Goal: Task Accomplishment & Management: Manage account settings

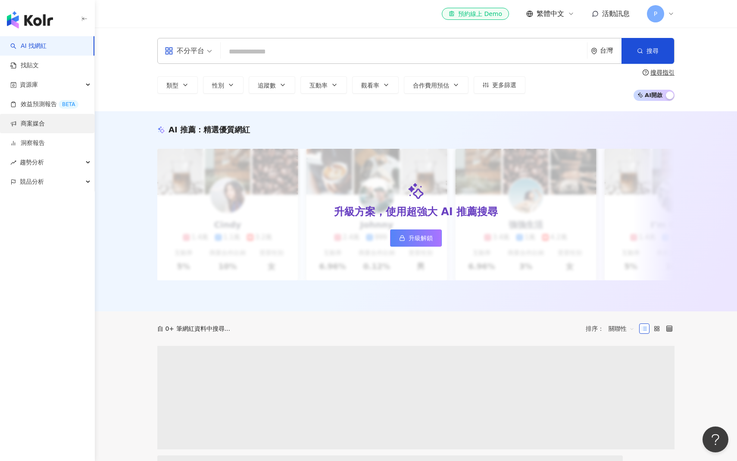
click at [34, 125] on link "商案媒合" at bounding box center [27, 123] width 34 height 9
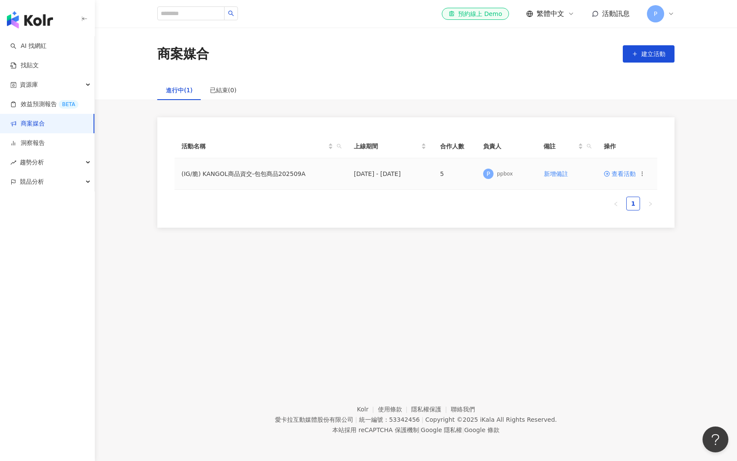
click at [615, 176] on span "查看活動" at bounding box center [620, 174] width 32 height 6
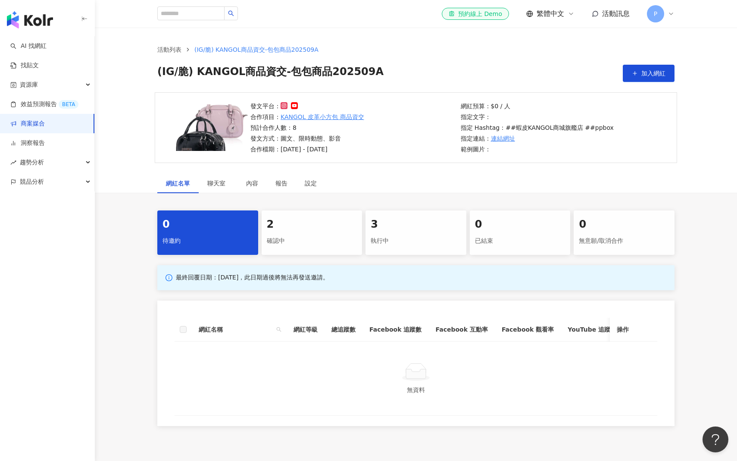
click at [309, 241] on div "確認中" at bounding box center [312, 241] width 91 height 15
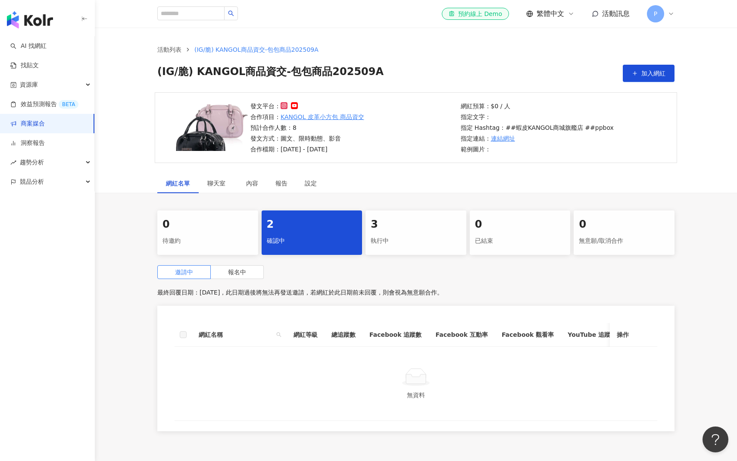
scroll to position [71, 0]
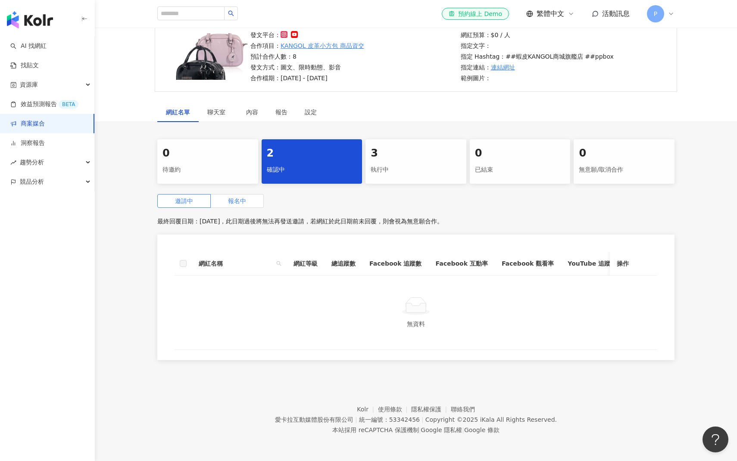
click at [241, 204] on label "報名中" at bounding box center [237, 201] width 53 height 14
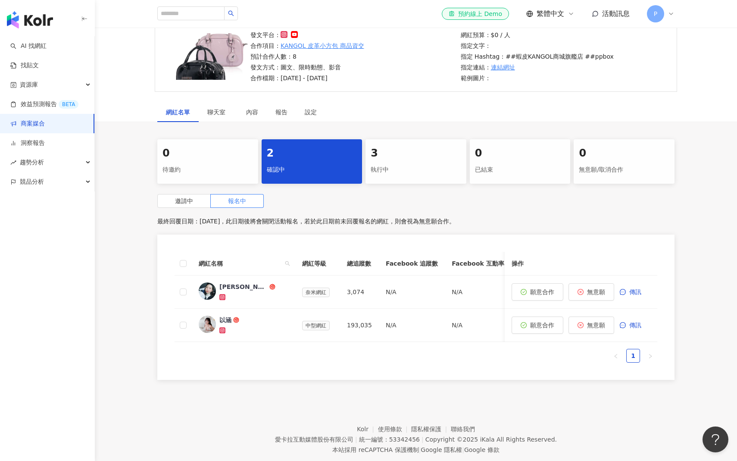
scroll to position [91, 0]
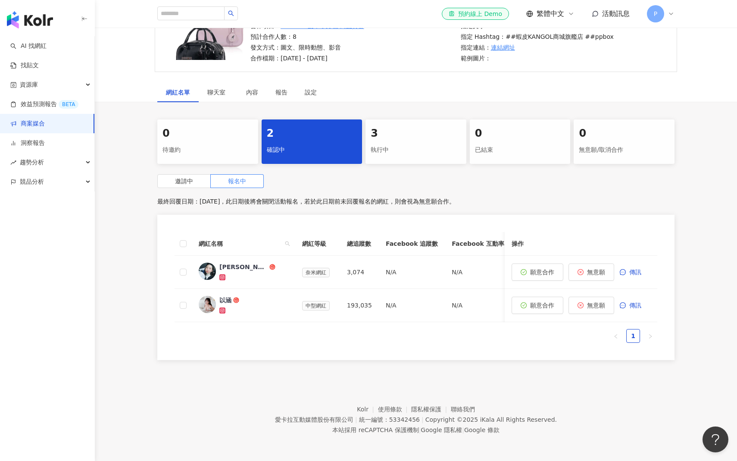
click at [409, 128] on div "3" at bounding box center [416, 133] width 91 height 15
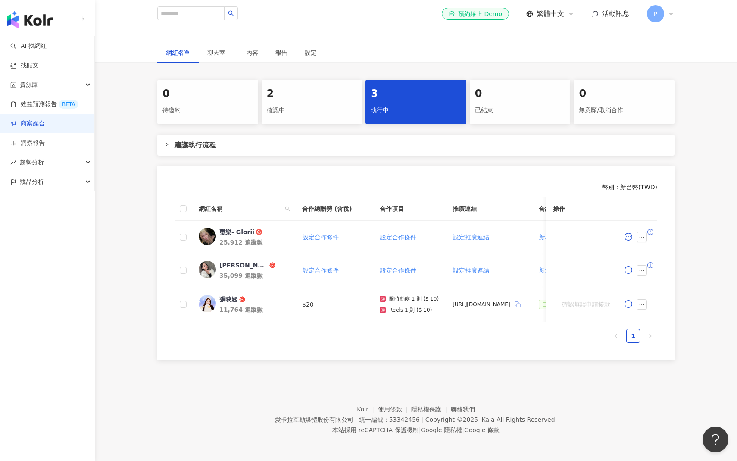
click at [298, 140] on span "建議執行流程" at bounding box center [421, 145] width 493 height 11
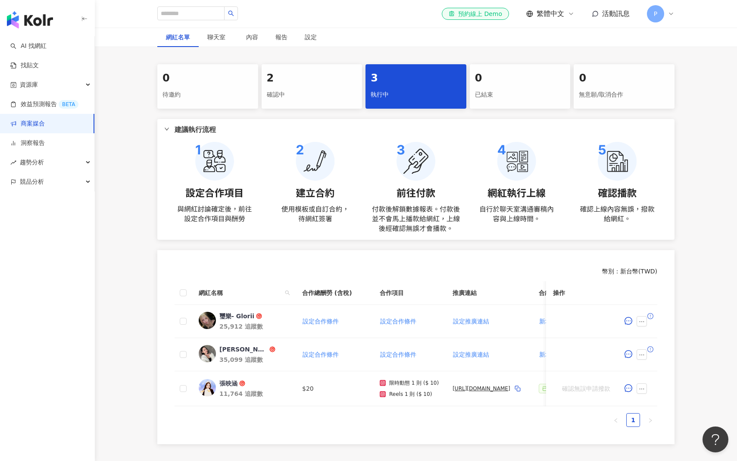
click at [335, 251] on div "幣別 ： 新台幣 ( TWD ) 網紅名稱 合作總酬勞 (含稅) 合作項目 推廣連結 合約 勞報單 其他附件 上線連結 領款人身份 備註 付款狀態 操作 璽樂…" at bounding box center [415, 347] width 517 height 194
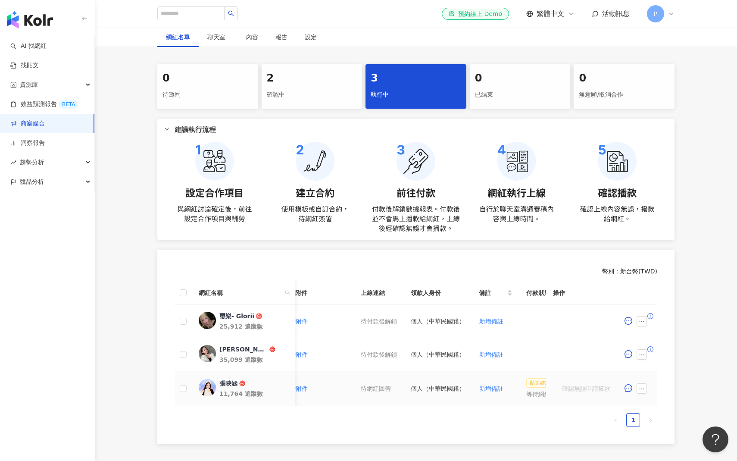
scroll to position [0, 451]
